Goal: Task Accomplishment & Management: Use online tool/utility

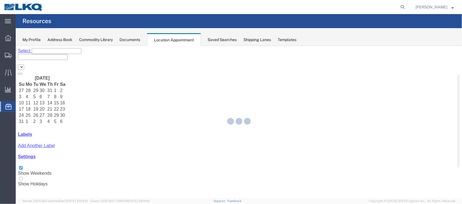
select select "27634"
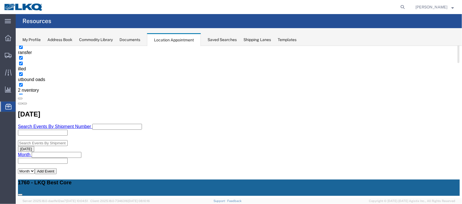
scroll to position [126, 0]
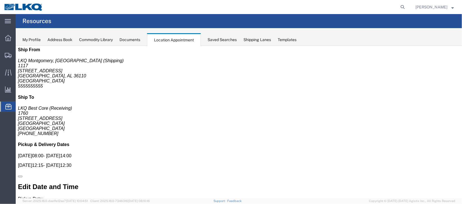
scroll to position [0, 0]
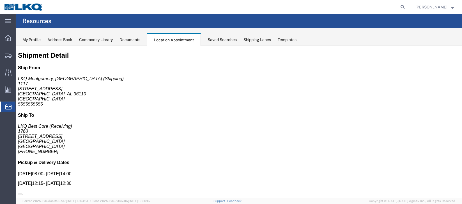
click at [0, 0] on span "Documents" at bounding box center [0, 0] width 0 height 0
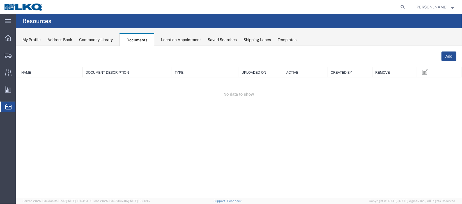
click at [0, 0] on span "Location Appointment" at bounding box center [0, 0] width 0 height 0
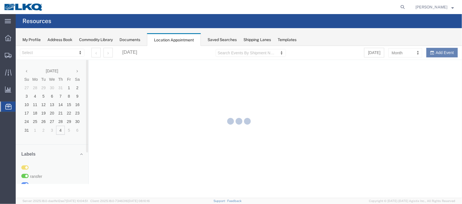
select select "27634"
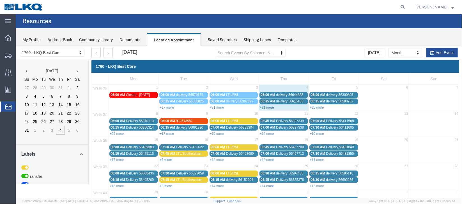
click at [268, 105] on link "+31 more" at bounding box center [267, 107] width 14 height 4
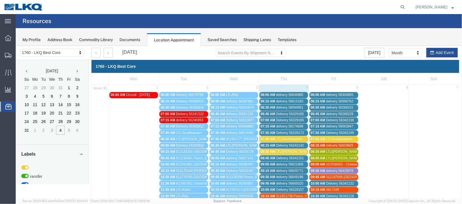
click at [281, 93] on span "delivery 56644885" at bounding box center [289, 94] width 27 height 4
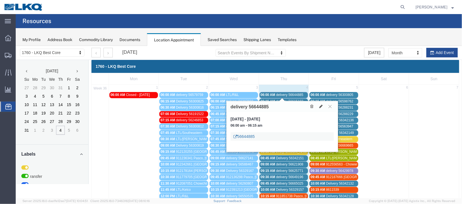
click at [247, 135] on link "56644885" at bounding box center [243, 136] width 21 height 6
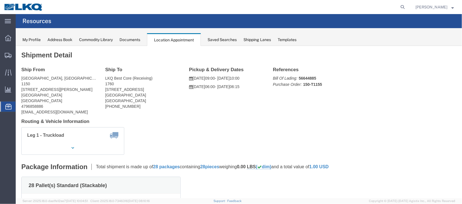
click at [0, 0] on span "Documents" at bounding box center [0, 0] width 0 height 0
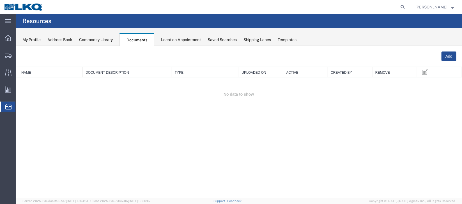
click at [0, 0] on span "Location Appointment" at bounding box center [0, 0] width 0 height 0
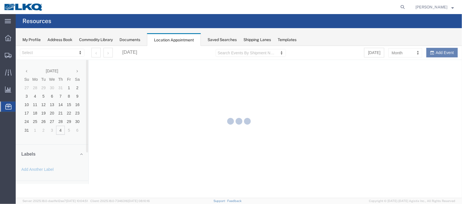
select select "27634"
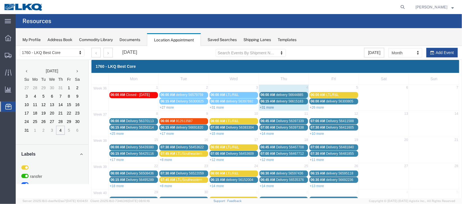
click at [269, 105] on link "+31 more" at bounding box center [267, 107] width 14 height 4
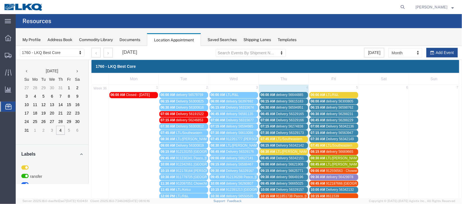
click at [276, 100] on span "delivery 56615183" at bounding box center [289, 101] width 27 height 4
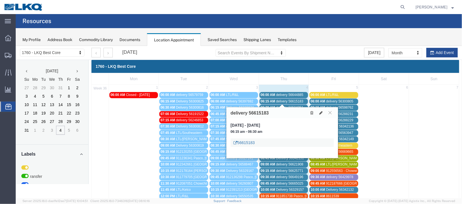
click at [245, 142] on link "56615183" at bounding box center [243, 142] width 21 height 6
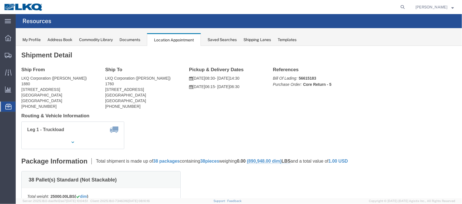
click at [0, 0] on span "Documents" at bounding box center [0, 0] width 0 height 0
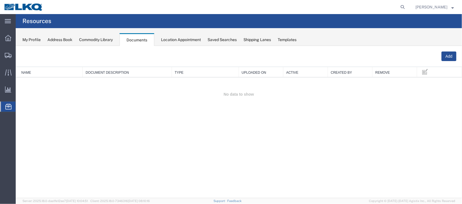
click at [0, 0] on span "Location Appointment" at bounding box center [0, 0] width 0 height 0
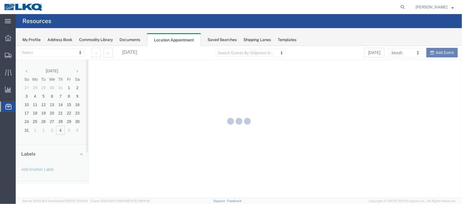
select select "27634"
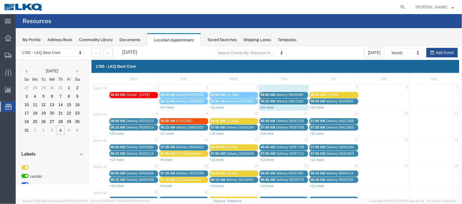
click at [266, 106] on link "+31 more" at bounding box center [267, 107] width 14 height 4
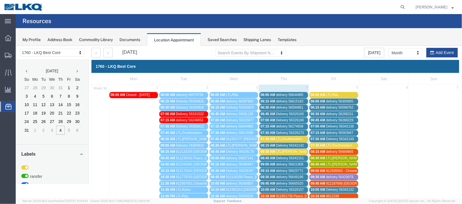
click at [266, 106] on span "06:30 AM" at bounding box center [268, 107] width 15 height 4
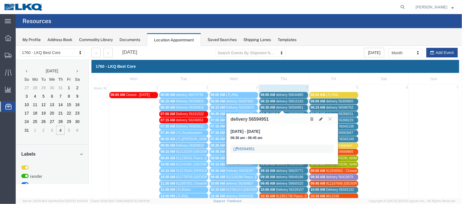
click at [247, 147] on link "56594951" at bounding box center [243, 148] width 21 height 6
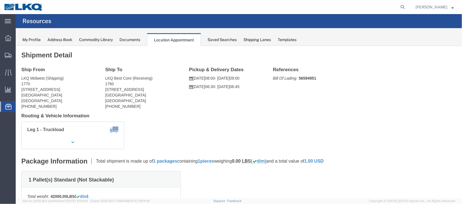
click at [0, 0] on span "Documents" at bounding box center [0, 0] width 0 height 0
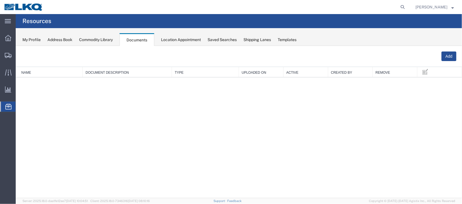
click at [0, 0] on span "Location Appointment" at bounding box center [0, 0] width 0 height 0
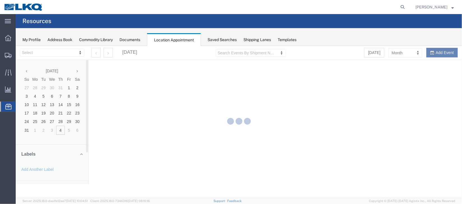
select select "27634"
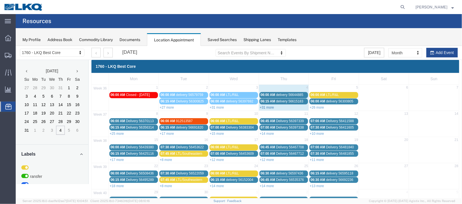
click at [270, 105] on link "+31 more" at bounding box center [267, 107] width 14 height 4
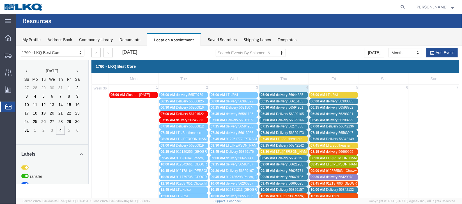
click at [273, 113] on span "06:45 AM" at bounding box center [268, 113] width 15 height 4
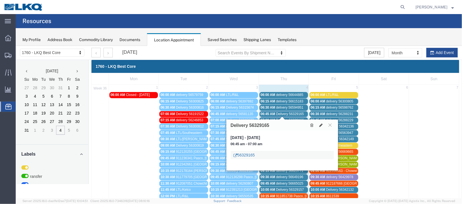
click at [247, 153] on link "56329165" at bounding box center [243, 155] width 21 height 6
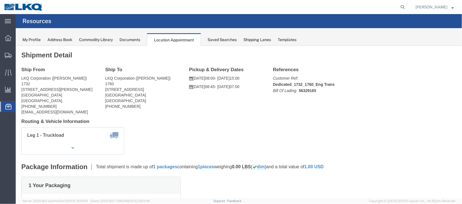
click at [0, 0] on span "Documents" at bounding box center [0, 0] width 0 height 0
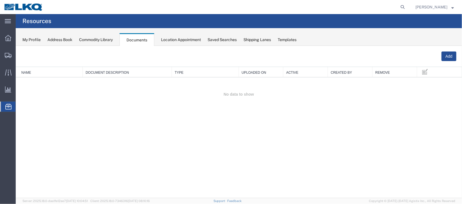
click at [0, 0] on span "Location Appointment" at bounding box center [0, 0] width 0 height 0
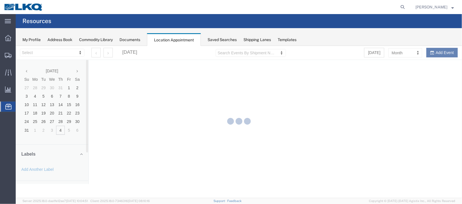
select select "27634"
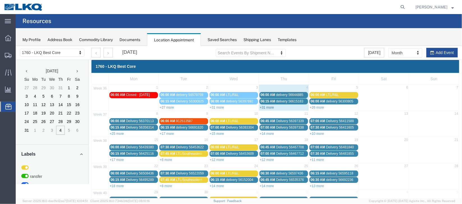
click at [268, 107] on link "+31 more" at bounding box center [267, 107] width 14 height 4
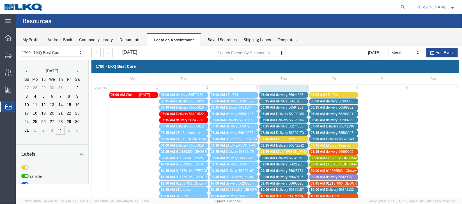
click at [276, 118] on span "Delivery 56329166" at bounding box center [290, 120] width 28 height 4
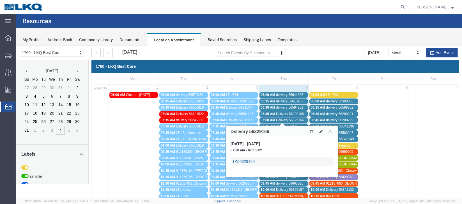
click at [243, 161] on link "56329166" at bounding box center [243, 161] width 21 height 6
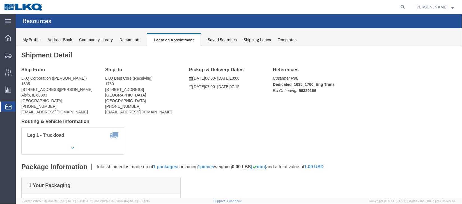
click at [0, 0] on span "Documents" at bounding box center [0, 0] width 0 height 0
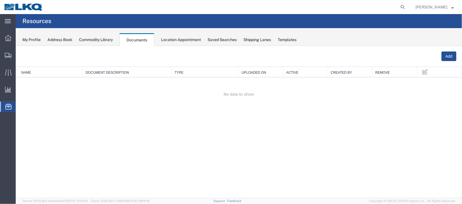
click at [0, 0] on span "Location Appointment" at bounding box center [0, 0] width 0 height 0
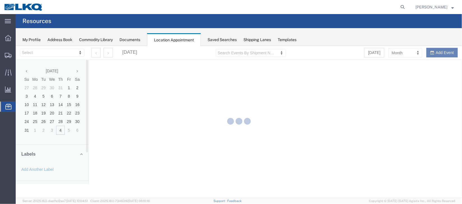
select select "27634"
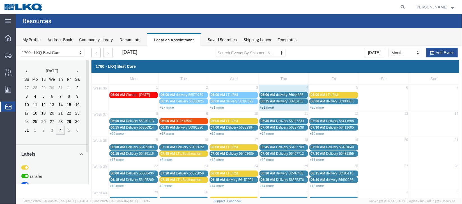
click at [267, 106] on link "+31 more" at bounding box center [267, 107] width 14 height 4
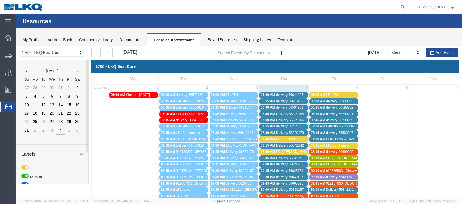
click at [271, 125] on span "07:15 AM" at bounding box center [268, 126] width 15 height 4
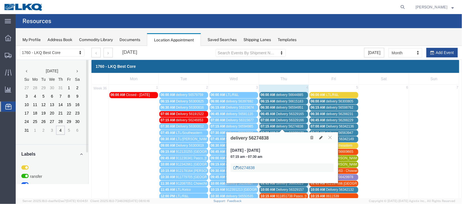
click at [244, 166] on link "56274838" at bounding box center [243, 167] width 21 height 6
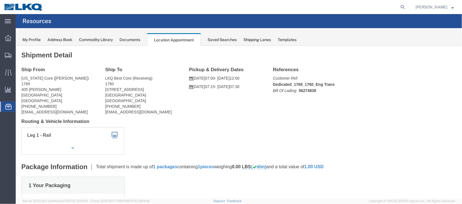
click at [0, 0] on span "Documents" at bounding box center [0, 0] width 0 height 0
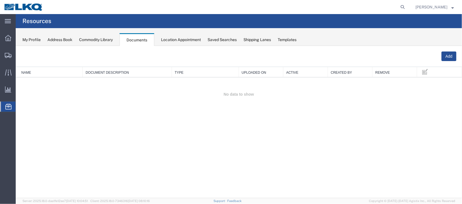
click at [0, 0] on span "Location Appointment" at bounding box center [0, 0] width 0 height 0
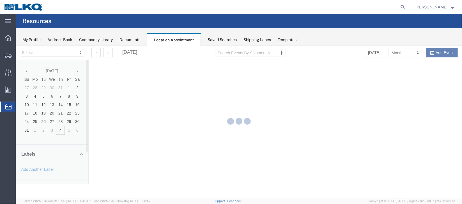
select select "27634"
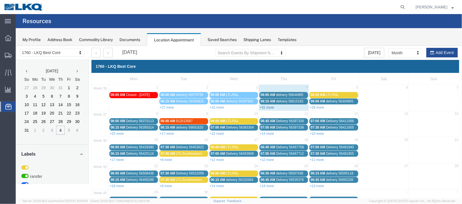
click at [268, 105] on link "+31 more" at bounding box center [267, 107] width 14 height 4
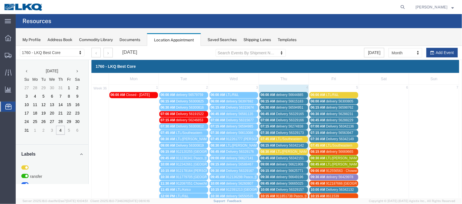
click at [273, 131] on div "07:30 AM Delivery 56329173" at bounding box center [284, 132] width 46 height 4
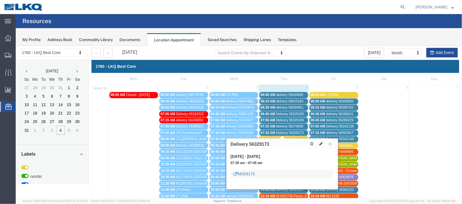
click at [247, 172] on link "56329173" at bounding box center [243, 173] width 21 height 6
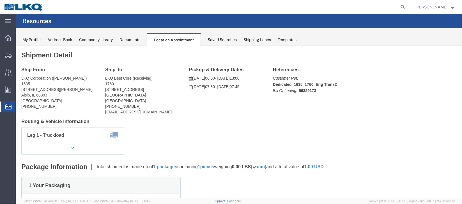
click at [0, 0] on span "Documents" at bounding box center [0, 0] width 0 height 0
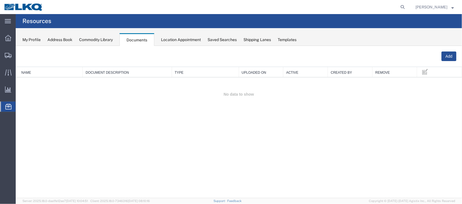
click at [0, 0] on span "Location Appointment" at bounding box center [0, 0] width 0 height 0
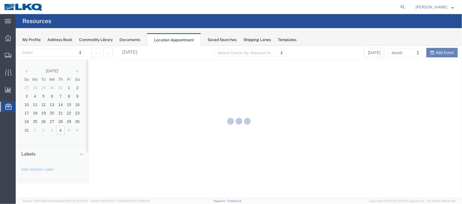
select select "27634"
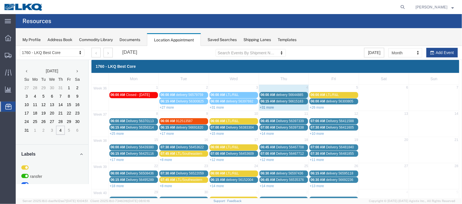
click at [267, 106] on link "+31 more" at bounding box center [267, 107] width 14 height 4
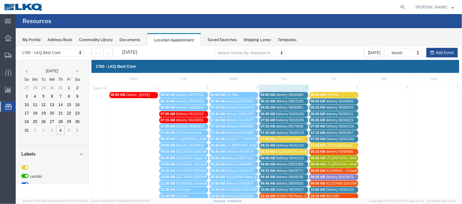
click at [282, 144] on span "Delivery 56342142" at bounding box center [290, 145] width 28 height 4
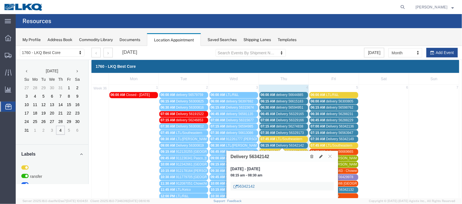
click at [246, 185] on link "56342142" at bounding box center [243, 186] width 21 height 6
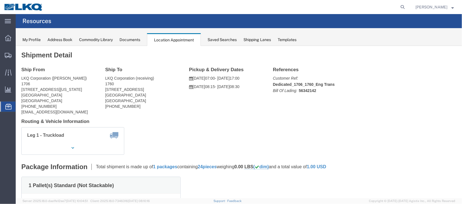
click at [0, 0] on span "Documents" at bounding box center [0, 0] width 0 height 0
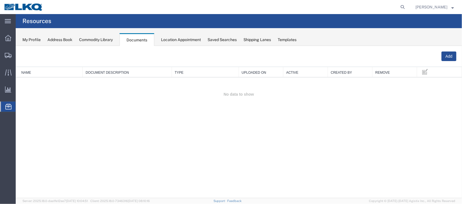
click at [0, 0] on span "Location Appointment" at bounding box center [0, 0] width 0 height 0
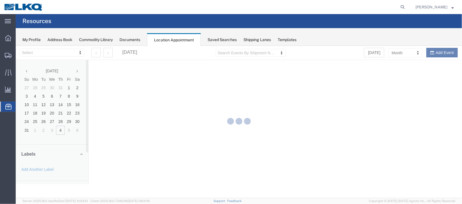
select select "27634"
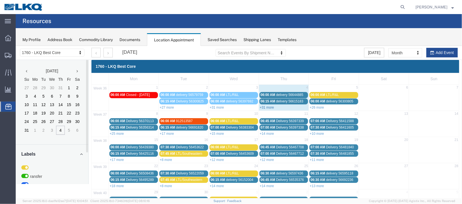
click at [268, 107] on link "+31 more" at bounding box center [267, 107] width 14 height 4
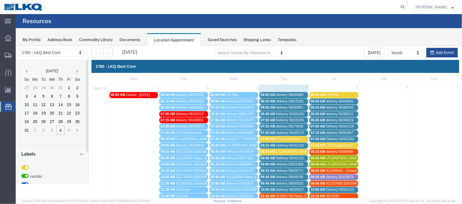
click at [272, 157] on span "08:45 AM" at bounding box center [268, 158] width 15 height 4
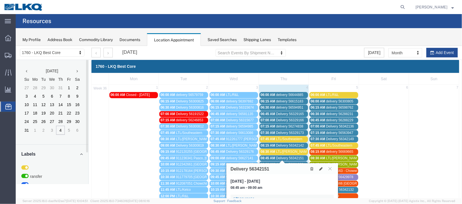
scroll to position [42, 0]
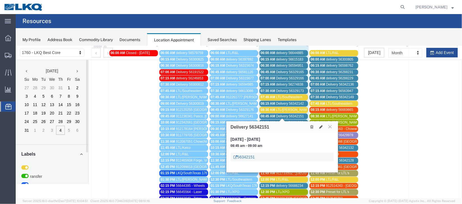
click at [248, 154] on link "56342151" at bounding box center [243, 157] width 21 height 6
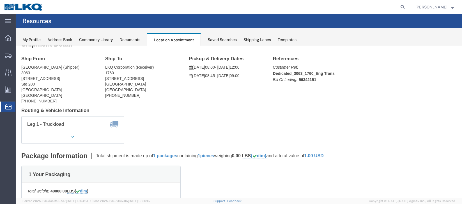
scroll to position [0, 0]
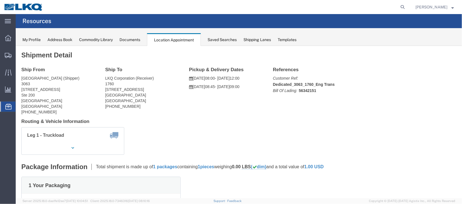
click at [0, 0] on span "Documents" at bounding box center [0, 0] width 0 height 0
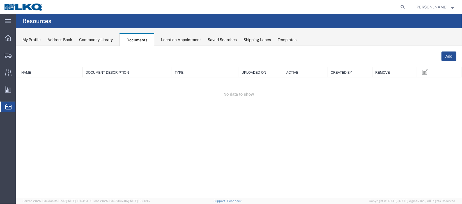
click at [0, 0] on span "Location Appointment" at bounding box center [0, 0] width 0 height 0
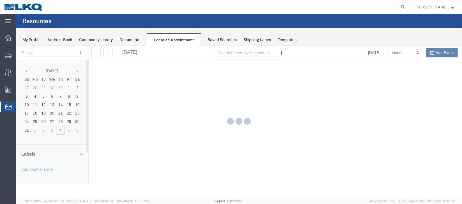
select select "27634"
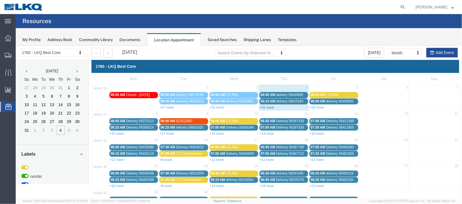
click at [270, 105] on link "+31 more" at bounding box center [267, 107] width 14 height 4
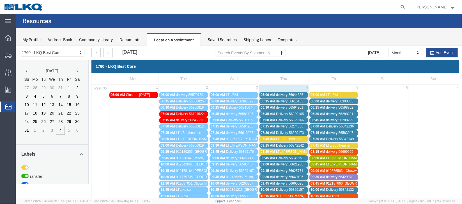
click at [273, 162] on span "09:00 AM" at bounding box center [268, 164] width 15 height 4
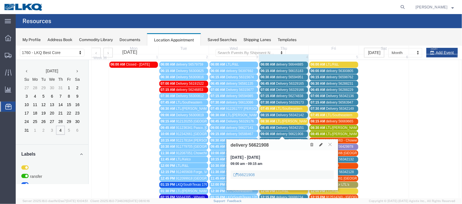
scroll to position [42, 0]
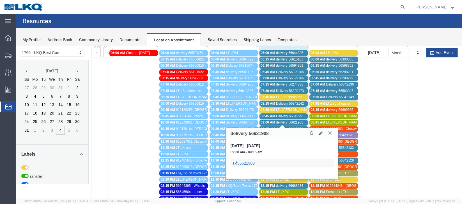
click at [243, 160] on link "56621908" at bounding box center [243, 163] width 21 height 6
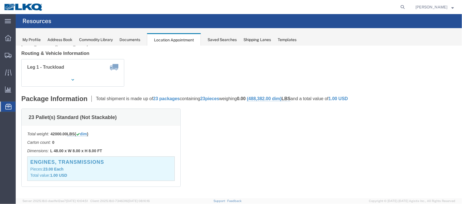
scroll to position [84, 0]
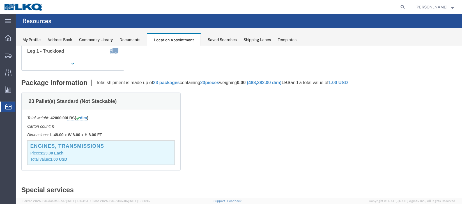
click at [0, 0] on span "Documents" at bounding box center [0, 0] width 0 height 0
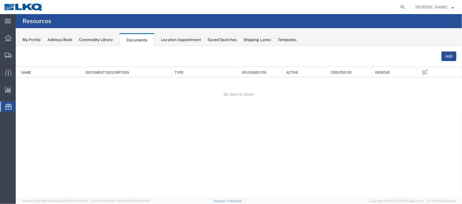
click at [0, 0] on span "Location Appointment" at bounding box center [0, 0] width 0 height 0
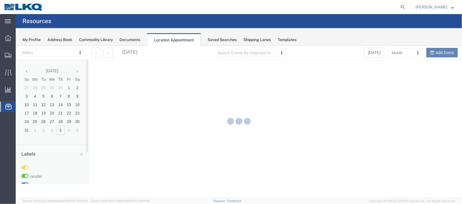
select select "27634"
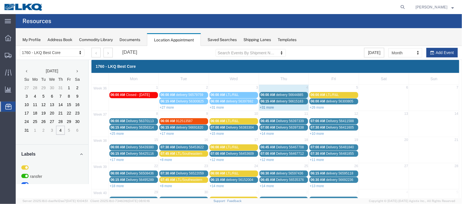
click at [271, 106] on link "+31 more" at bounding box center [267, 107] width 14 height 4
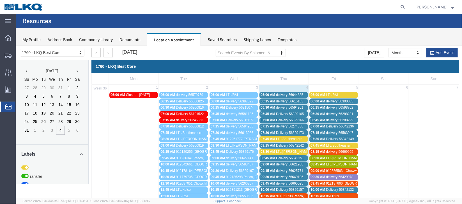
click at [271, 168] on span "09:15 AM" at bounding box center [268, 170] width 15 height 4
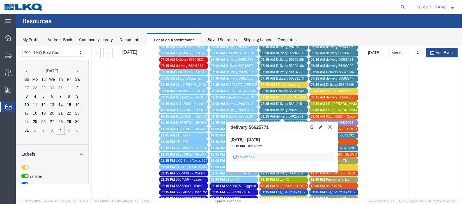
scroll to position [84, 0]
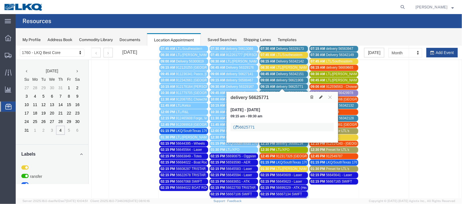
click at [247, 127] on link "56625771" at bounding box center [243, 127] width 21 height 6
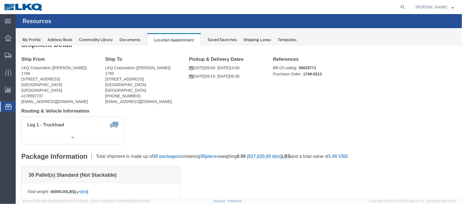
scroll to position [0, 0]
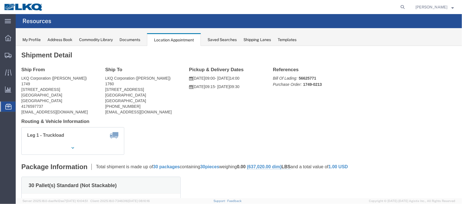
click at [0, 0] on span "Documents" at bounding box center [0, 0] width 0 height 0
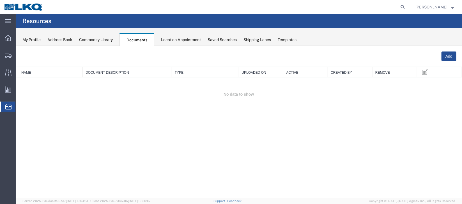
click at [0, 0] on span "Location Appointment" at bounding box center [0, 0] width 0 height 0
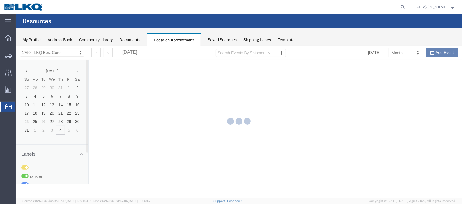
select select "27634"
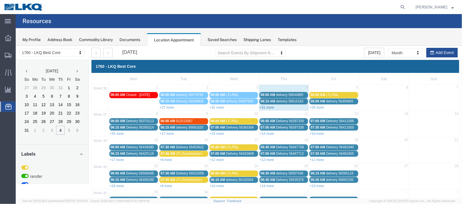
click at [270, 106] on link "+31 more" at bounding box center [267, 107] width 14 height 4
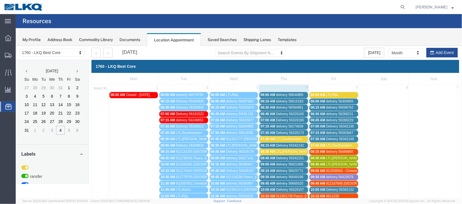
scroll to position [42, 0]
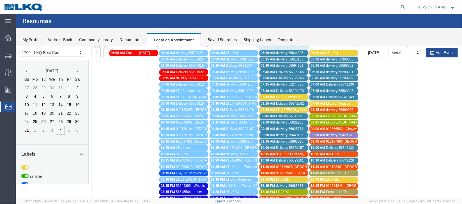
click at [273, 133] on span "09:30 AM" at bounding box center [268, 135] width 15 height 4
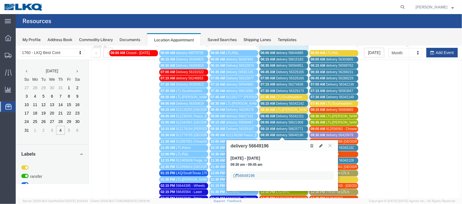
click at [250, 173] on link "56649196" at bounding box center [243, 175] width 21 height 6
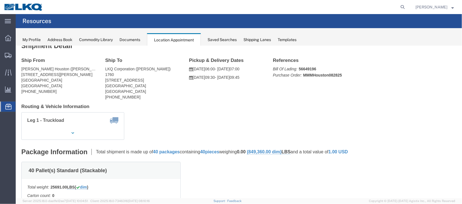
scroll to position [0, 0]
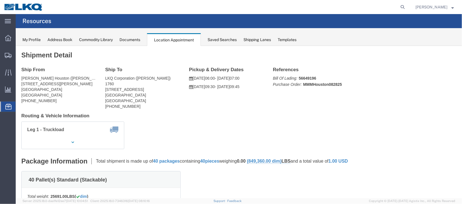
click at [0, 0] on span "Documents" at bounding box center [0, 0] width 0 height 0
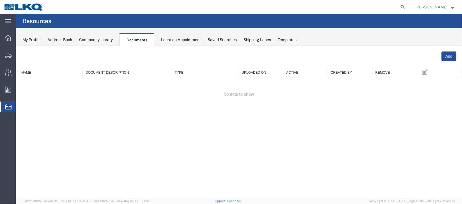
click at [0, 0] on span "Location Appointment" at bounding box center [0, 0] width 0 height 0
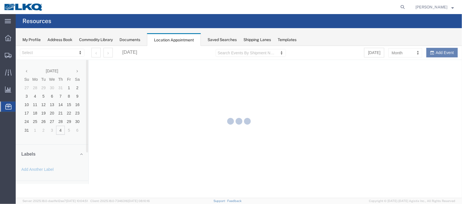
select select "27634"
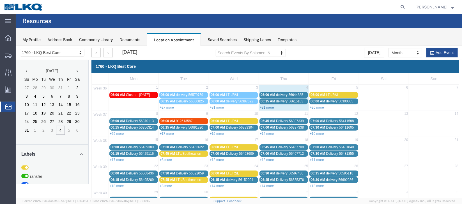
click at [271, 105] on link "+31 more" at bounding box center [267, 107] width 14 height 4
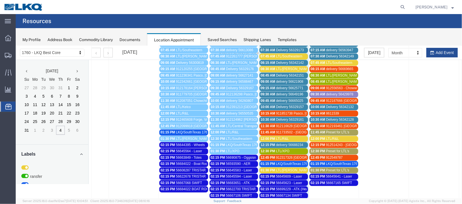
scroll to position [84, 0]
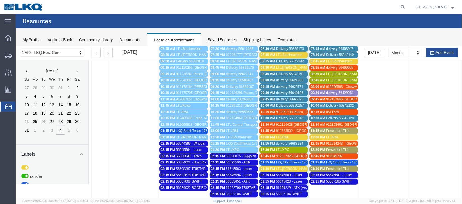
click at [273, 97] on span "09:45 AM" at bounding box center [268, 99] width 15 height 4
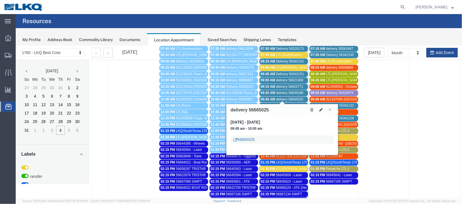
click at [245, 137] on link "56665025" at bounding box center [243, 139] width 21 height 6
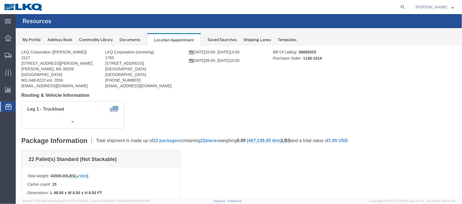
scroll to position [42, 0]
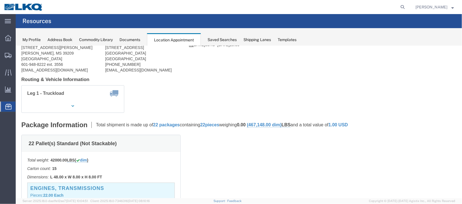
click at [0, 0] on span "Documents" at bounding box center [0, 0] width 0 height 0
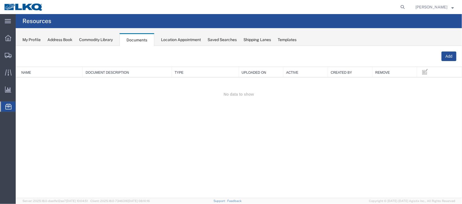
click at [0, 0] on span "Location Appointment" at bounding box center [0, 0] width 0 height 0
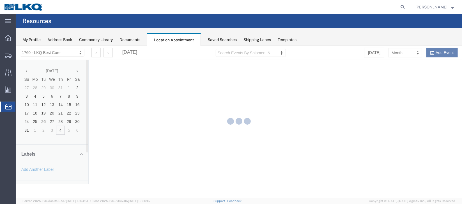
select select "27634"
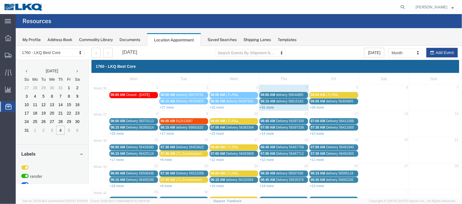
click at [266, 106] on link "+31 more" at bounding box center [267, 107] width 14 height 4
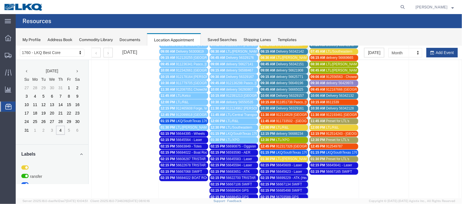
scroll to position [126, 0]
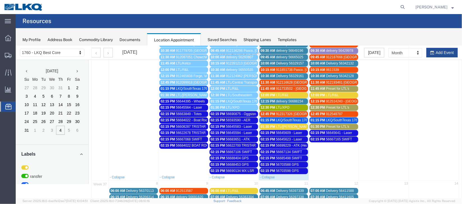
click at [273, 61] on span "10:00 AM" at bounding box center [268, 63] width 15 height 4
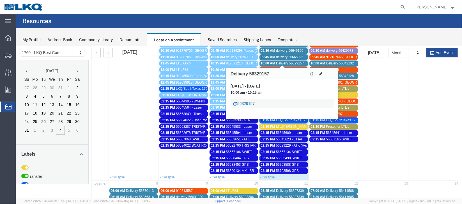
click at [247, 101] on link "56329157" at bounding box center [243, 103] width 21 height 6
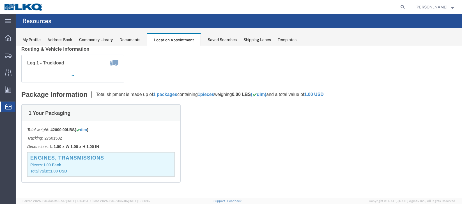
scroll to position [0, 0]
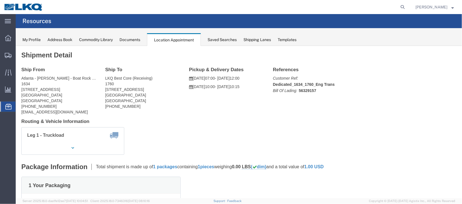
click at [0, 0] on span "Documents" at bounding box center [0, 0] width 0 height 0
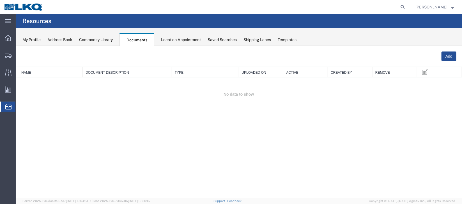
click at [0, 0] on span "Location Appointment" at bounding box center [0, 0] width 0 height 0
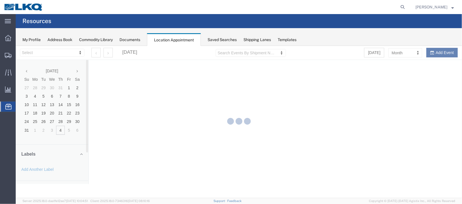
select select "27634"
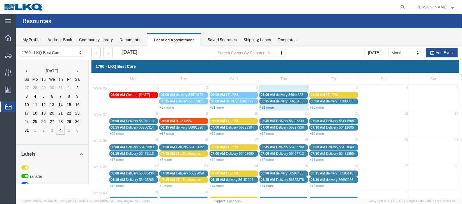
click at [269, 108] on link "+31 more" at bounding box center [267, 107] width 14 height 4
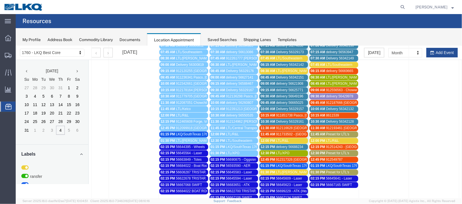
scroll to position [84, 0]
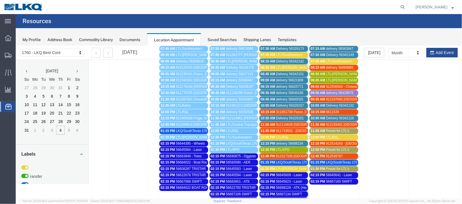
click at [279, 103] on span "Delivery 56329157" at bounding box center [290, 105] width 28 height 4
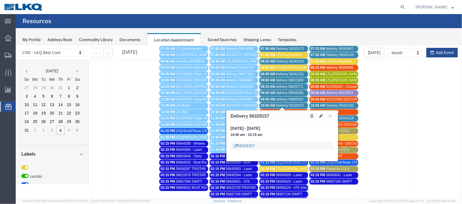
click at [247, 146] on link "56329157" at bounding box center [243, 145] width 21 height 6
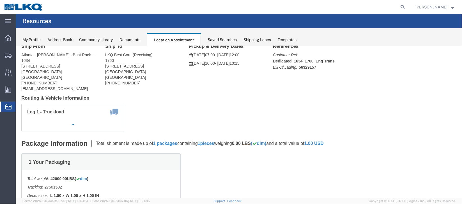
scroll to position [0, 0]
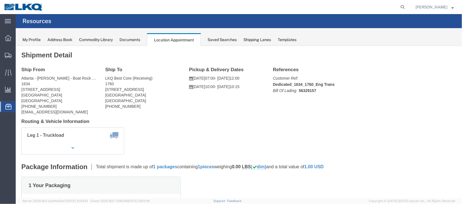
click at [0, 0] on span "Documents" at bounding box center [0, 0] width 0 height 0
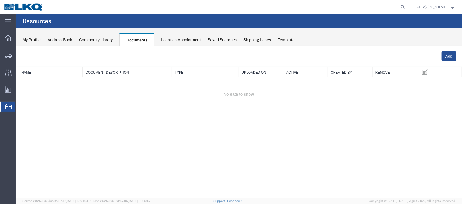
click at [0, 0] on span "Location Appointment" at bounding box center [0, 0] width 0 height 0
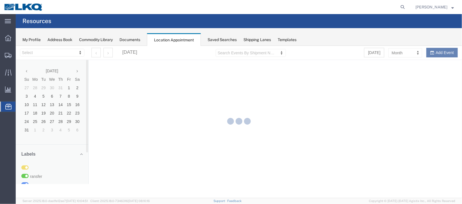
select select "27634"
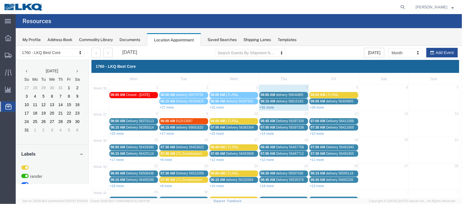
click at [268, 105] on link "+31 more" at bounding box center [267, 107] width 14 height 4
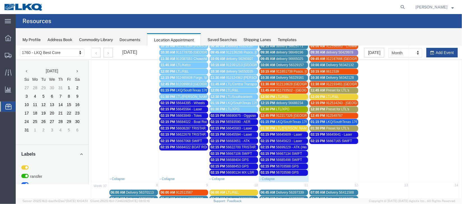
scroll to position [126, 0]
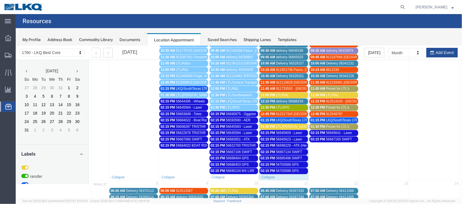
click at [276, 61] on span "Delivery 56329157" at bounding box center [290, 63] width 28 height 4
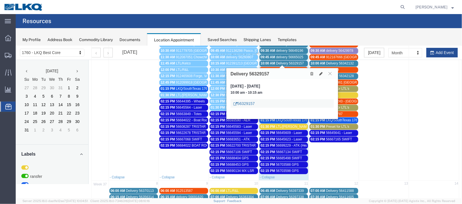
click at [247, 101] on link "56329157" at bounding box center [243, 103] width 21 height 6
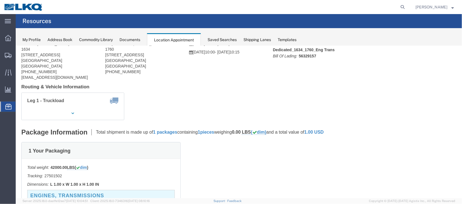
scroll to position [0, 0]
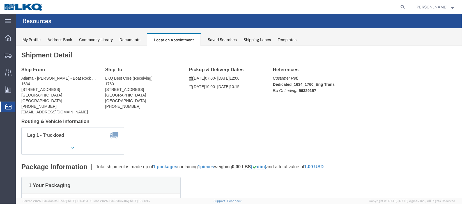
click at [0, 0] on span "Documents" at bounding box center [0, 0] width 0 height 0
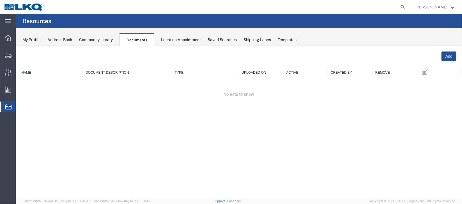
click at [0, 0] on span "Location Appointment" at bounding box center [0, 0] width 0 height 0
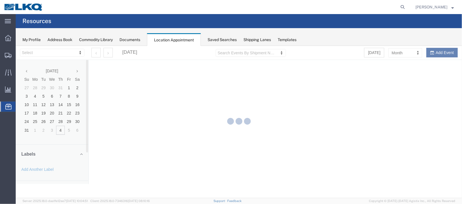
select select "27634"
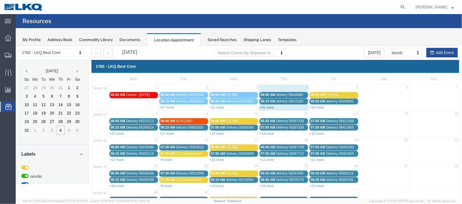
click at [269, 107] on link "+31 more" at bounding box center [267, 107] width 14 height 4
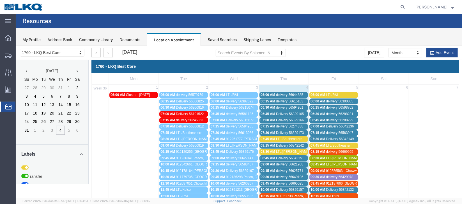
scroll to position [84, 0]
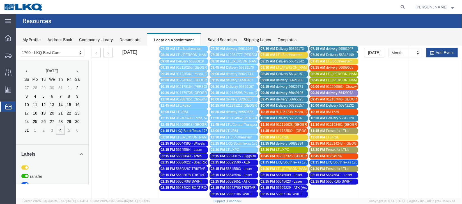
click at [279, 116] on span "Delivery 56329161" at bounding box center [290, 118] width 28 height 4
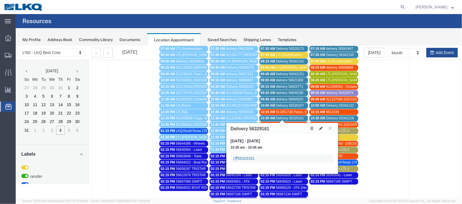
click at [249, 156] on link "56329161" at bounding box center [243, 158] width 21 height 6
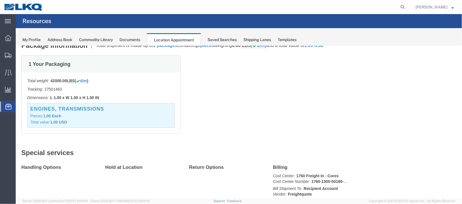
scroll to position [126, 0]
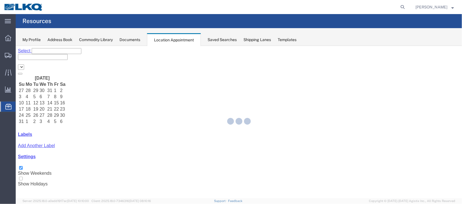
select select "27634"
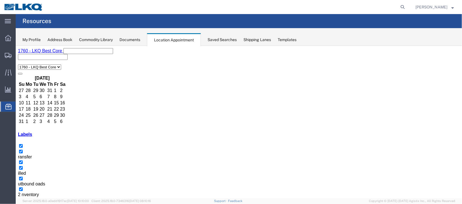
click at [401, 6] on icon at bounding box center [403, 7] width 8 height 8
type input "56594951"
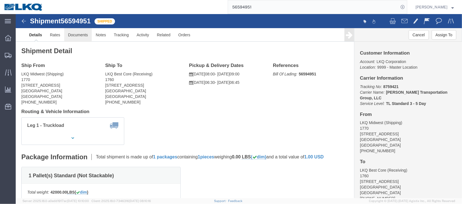
click link "Documents"
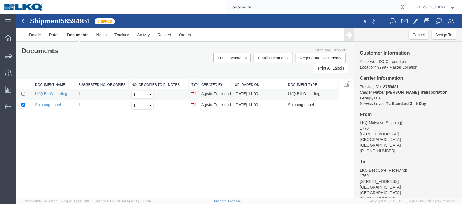
click at [194, 94] on img at bounding box center [193, 93] width 4 height 4
click at [0, 0] on span "Location Appointment" at bounding box center [0, 0] width 0 height 0
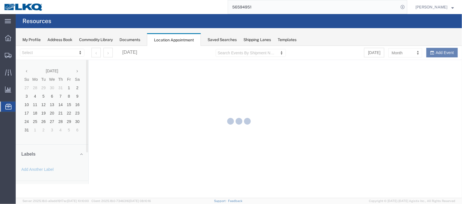
select select "27634"
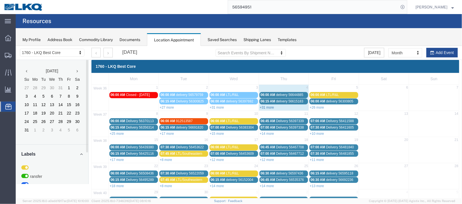
click at [264, 105] on link "+31 more" at bounding box center [267, 107] width 14 height 4
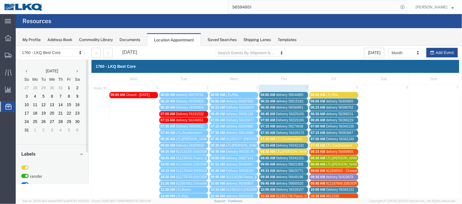
click at [291, 113] on span "Delivery 56329165" at bounding box center [290, 113] width 28 height 4
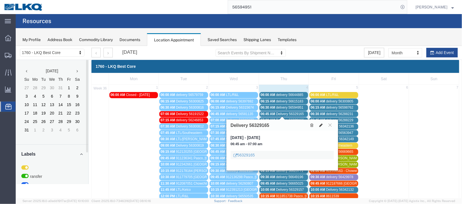
click at [323, 123] on button at bounding box center [321, 125] width 8 height 6
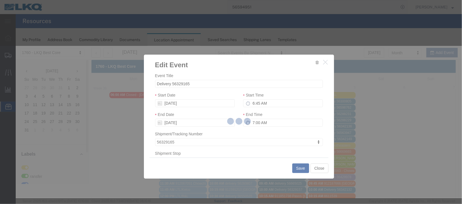
select select
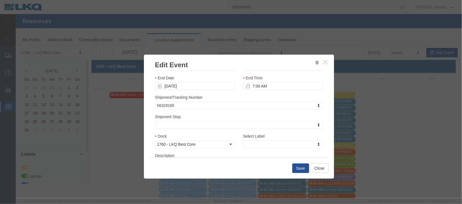
scroll to position [72, 0]
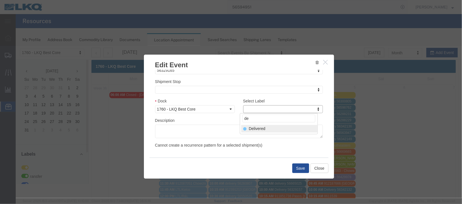
type input "de"
select select "40"
click at [300, 171] on button "Save" at bounding box center [300, 168] width 17 height 10
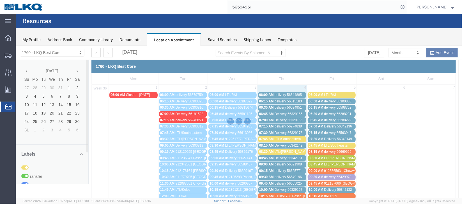
scroll to position [69, 0]
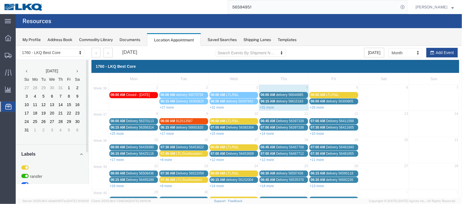
click at [281, 95] on span "delivery 56644885" at bounding box center [289, 94] width 27 height 4
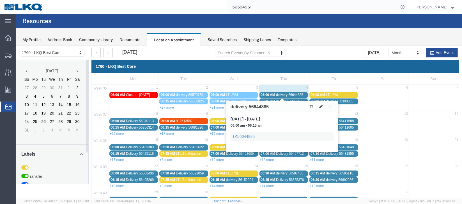
click at [319, 107] on button at bounding box center [321, 106] width 8 height 6
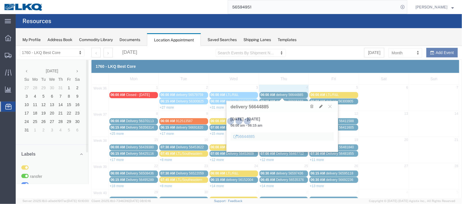
select select "100"
select select "1"
select select
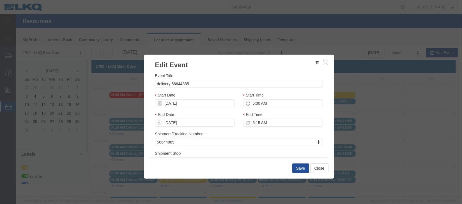
scroll to position [42, 0]
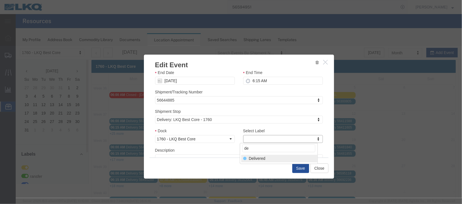
type input "de"
select select "40"
click at [299, 165] on button "Save" at bounding box center [300, 168] width 17 height 10
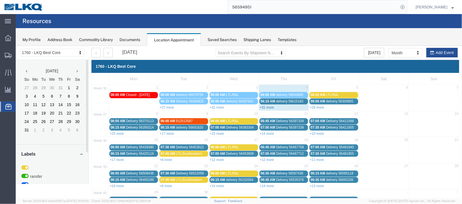
click at [269, 106] on link "+31 more" at bounding box center [267, 107] width 14 height 4
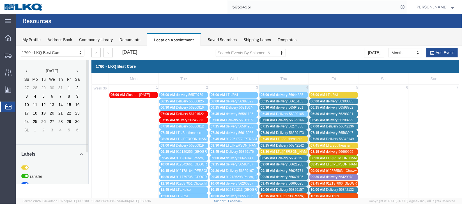
click at [295, 108] on span "delivery 56594951" at bounding box center [289, 107] width 27 height 4
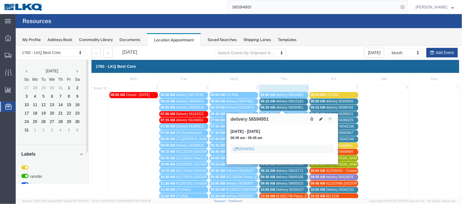
click at [320, 118] on icon at bounding box center [320, 119] width 3 height 4
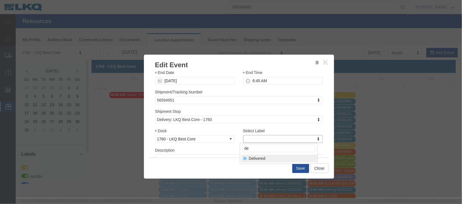
type input "de"
select select "40"
click at [296, 166] on button "Save" at bounding box center [300, 168] width 17 height 10
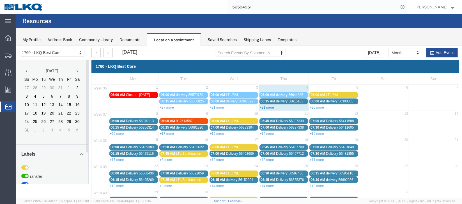
click at [264, 107] on link "+31 more" at bounding box center [267, 107] width 14 height 4
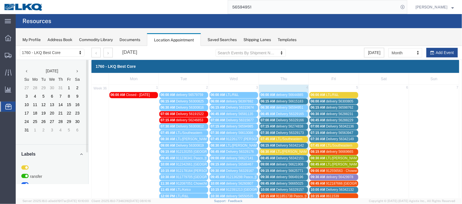
click at [298, 126] on span "delivery 56274838" at bounding box center [289, 126] width 27 height 4
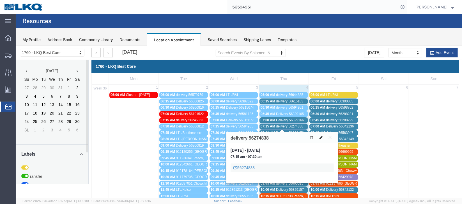
click at [320, 137] on icon at bounding box center [320, 137] width 3 height 4
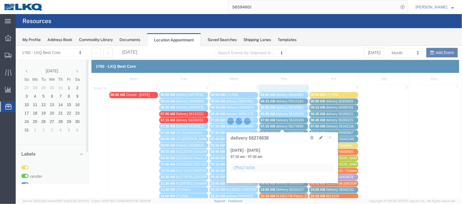
select select "100"
select select "1"
select select
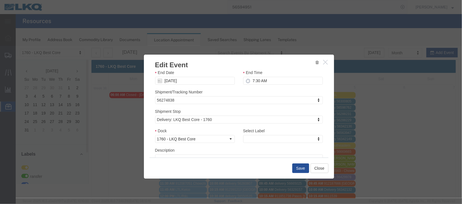
scroll to position [72, 0]
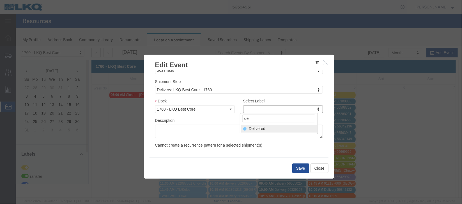
type input "d"
click at [325, 60] on icon "button" at bounding box center [325, 61] width 4 height 5
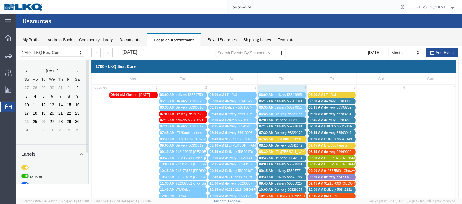
scroll to position [69, 0]
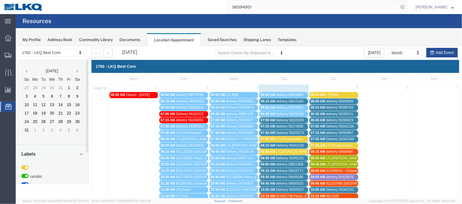
click at [297, 124] on span "delivery 56274838" at bounding box center [289, 126] width 27 height 4
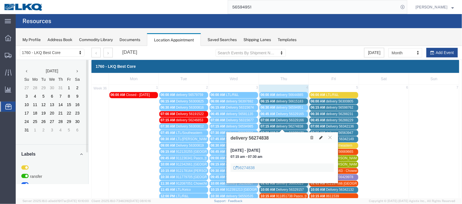
click at [322, 137] on icon at bounding box center [320, 137] width 3 height 4
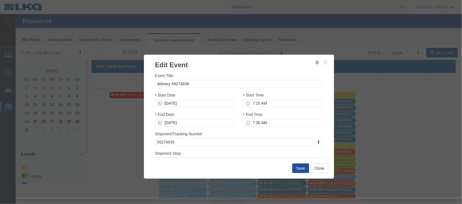
scroll to position [72, 0]
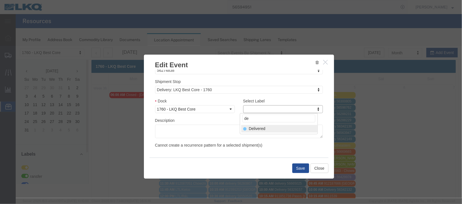
type input "de"
select select "40"
click at [298, 166] on button "Save" at bounding box center [300, 168] width 17 height 10
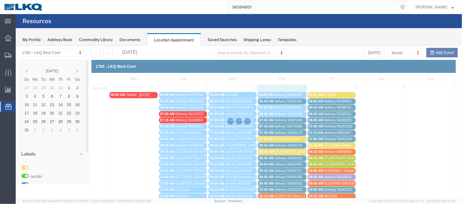
scroll to position [69, 0]
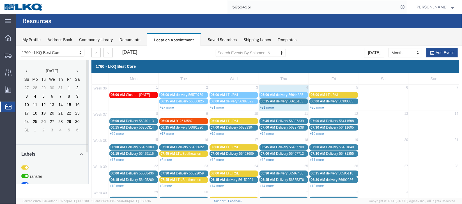
click at [264, 106] on link "+31 more" at bounding box center [267, 107] width 14 height 4
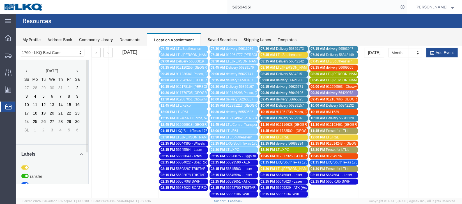
scroll to position [42, 0]
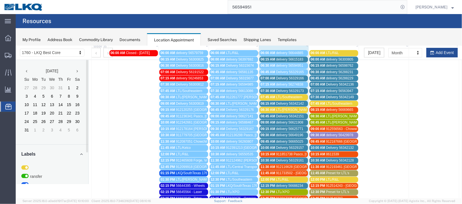
click at [278, 88] on span "Delivery 56329173" at bounding box center [290, 90] width 28 height 4
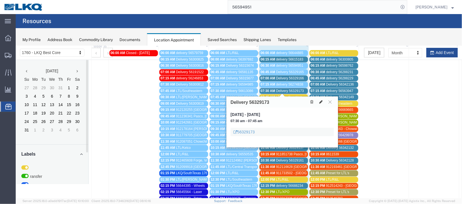
click at [319, 103] on button at bounding box center [321, 102] width 8 height 6
select select "100"
select select "1"
select select
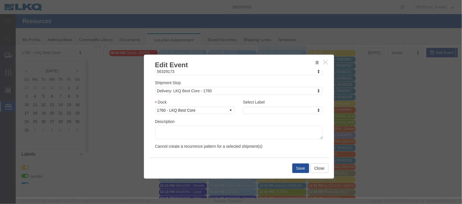
scroll to position [72, 0]
type input "de"
select select "40"
click at [302, 167] on button "Save" at bounding box center [300, 168] width 17 height 10
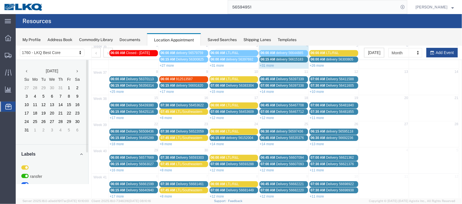
scroll to position [0, 0]
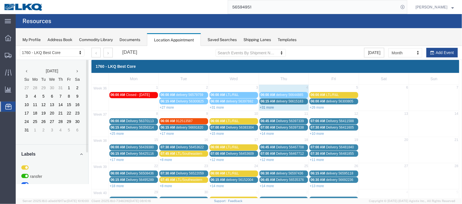
click at [264, 108] on link "+31 more" at bounding box center [267, 107] width 14 height 4
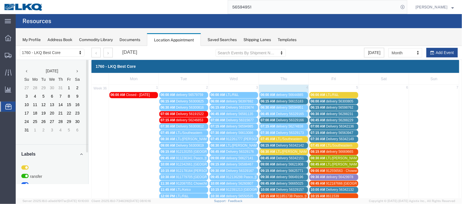
click at [292, 102] on span "delivery 56615183" at bounding box center [289, 101] width 27 height 4
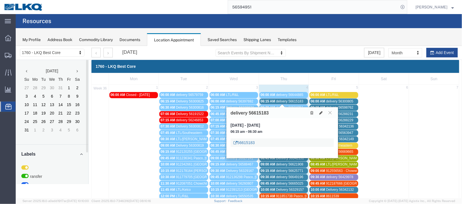
click at [254, 142] on link "56615183" at bounding box center [243, 142] width 21 height 6
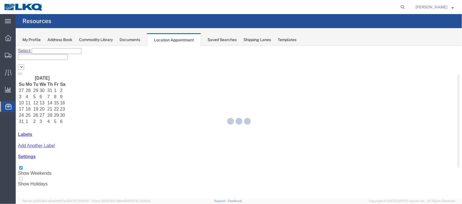
select select "27634"
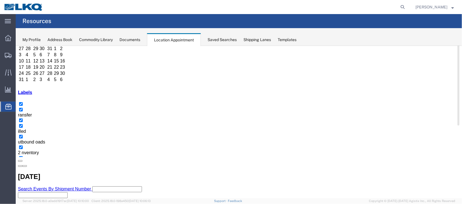
scroll to position [84, 0]
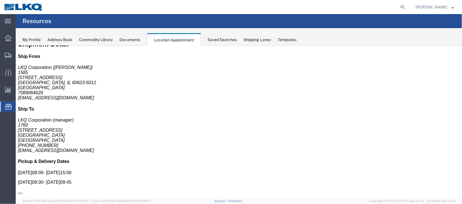
scroll to position [0, 0]
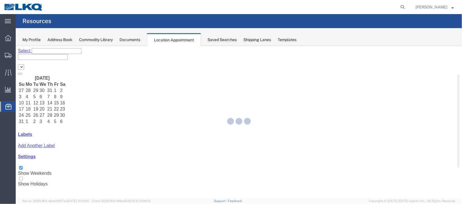
select select "27634"
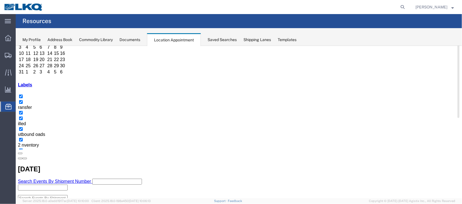
scroll to position [42, 0]
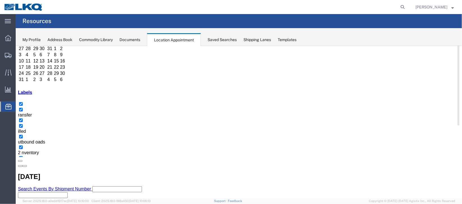
select select "1"
select select
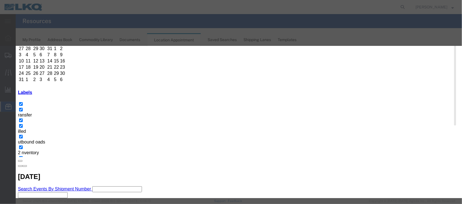
select select
type input "de"
drag, startPoint x: 283, startPoint y: 127, endPoint x: 283, endPoint y: 135, distance: 8.7
select select "40"
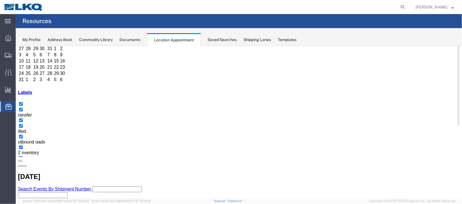
scroll to position [0, 0]
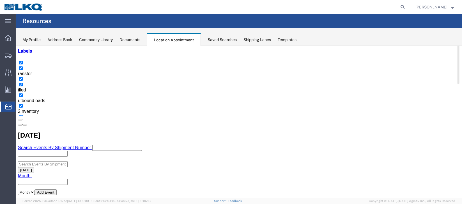
scroll to position [84, 0]
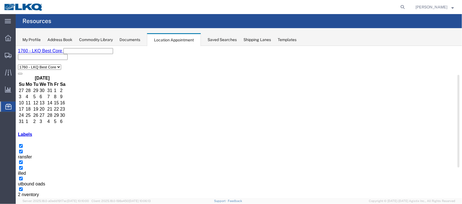
select select "100"
select select "1"
select select
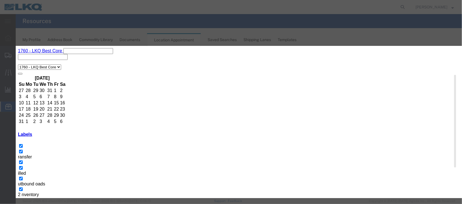
scroll to position [72, 0]
type input "de"
select select "40"
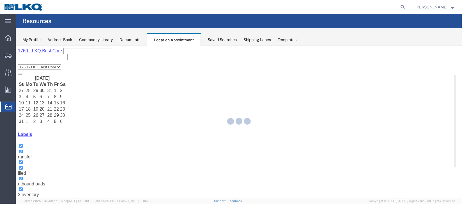
scroll to position [69, 0]
